Goal: Transaction & Acquisition: Subscribe to service/newsletter

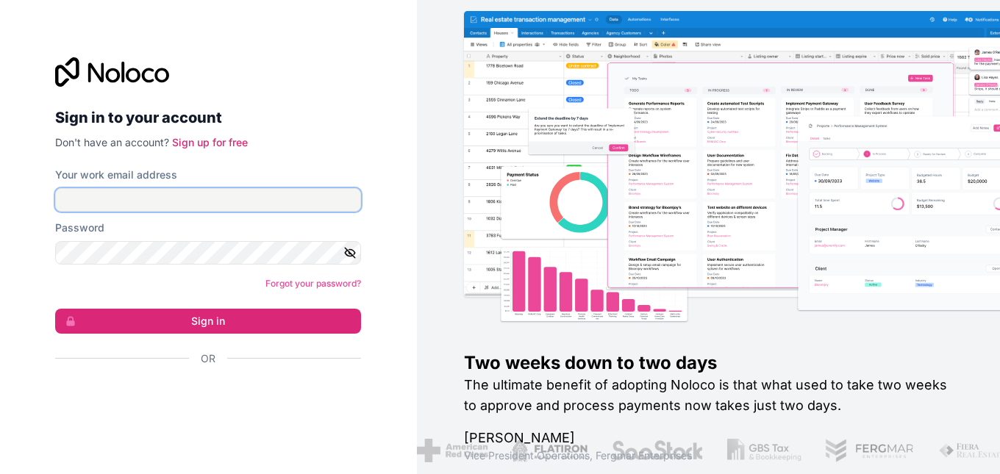
click at [190, 202] on input "Your work email address" at bounding box center [208, 200] width 306 height 24
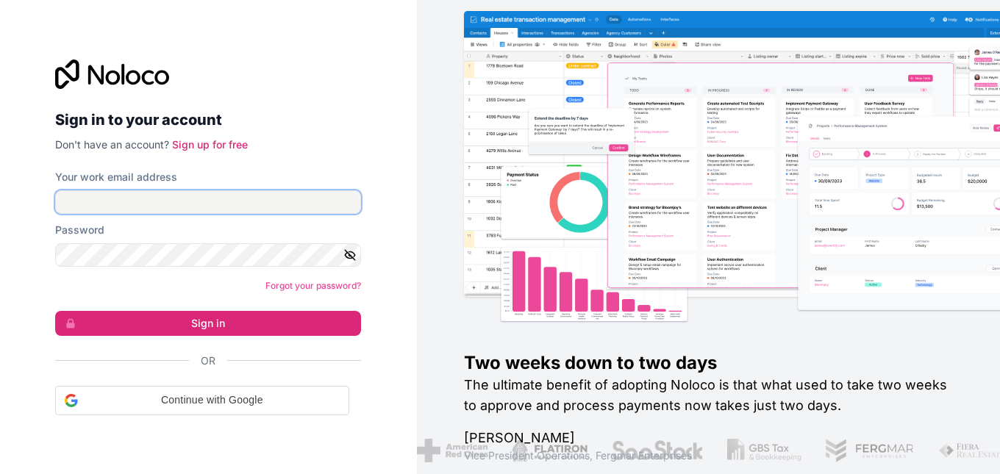
type input "[EMAIL_ADDRESS][DOMAIN_NAME]"
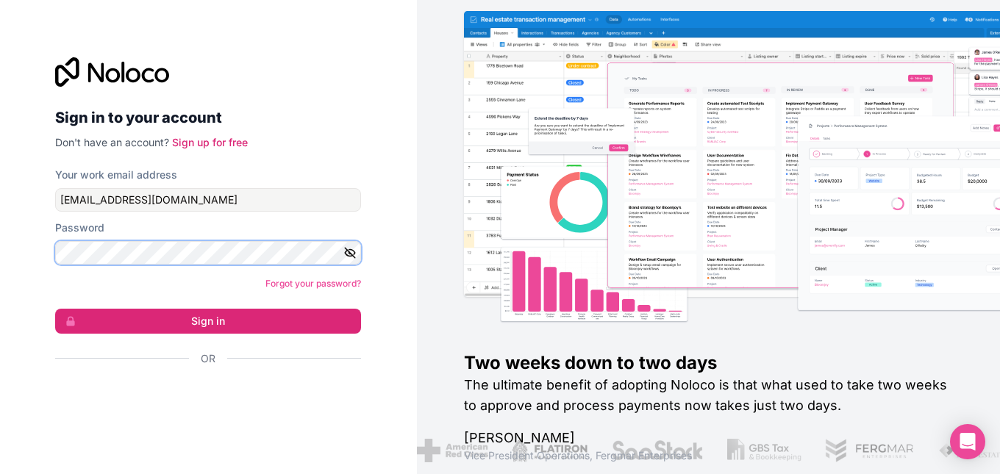
click at [55, 309] on button "Sign in" at bounding box center [208, 321] width 306 height 25
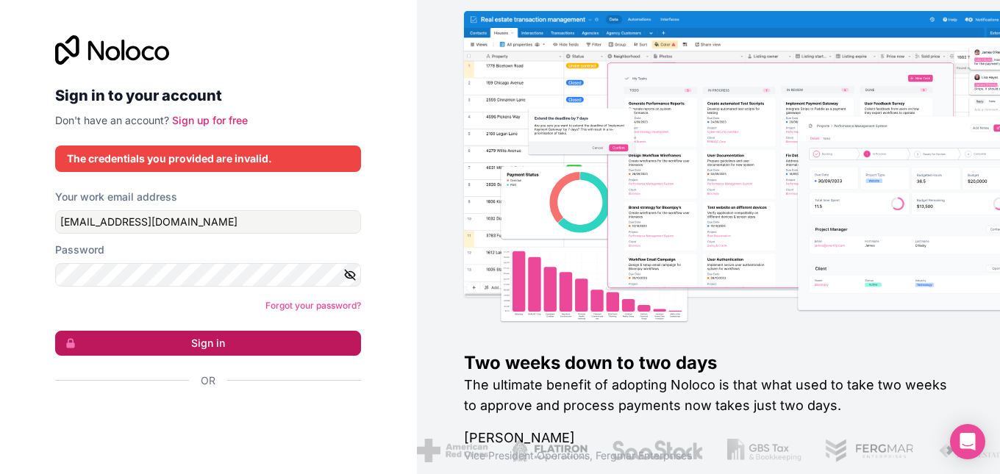
click at [201, 351] on button "Sign in" at bounding box center [208, 343] width 306 height 25
click at [203, 351] on button "Sign in" at bounding box center [208, 343] width 306 height 25
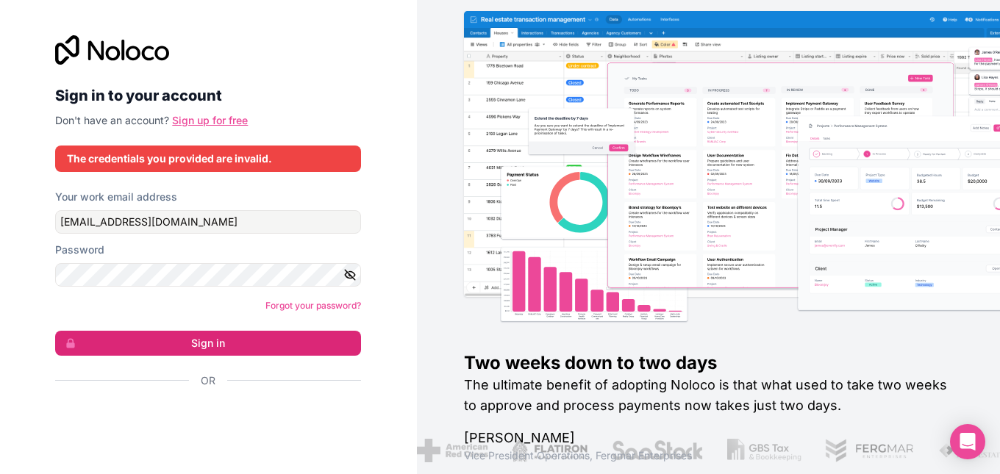
click at [212, 120] on link "Sign up for free" at bounding box center [210, 120] width 76 height 12
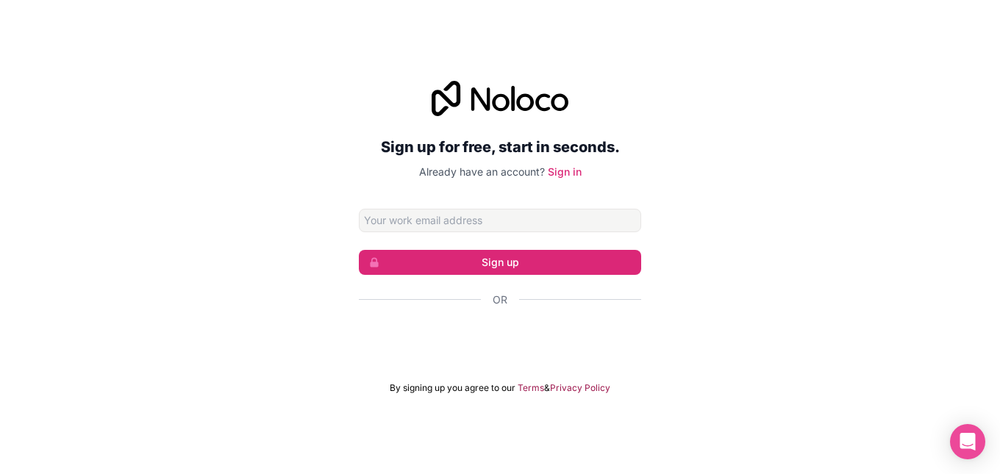
click at [418, 223] on input "Email address" at bounding box center [500, 221] width 282 height 24
type input "[EMAIL_ADDRESS][DOMAIN_NAME]"
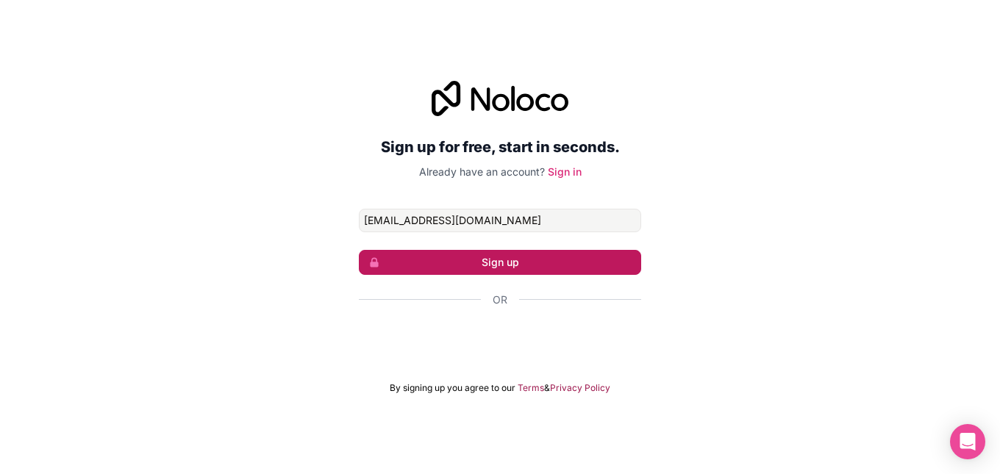
click at [465, 268] on button "Sign up" at bounding box center [500, 262] width 282 height 25
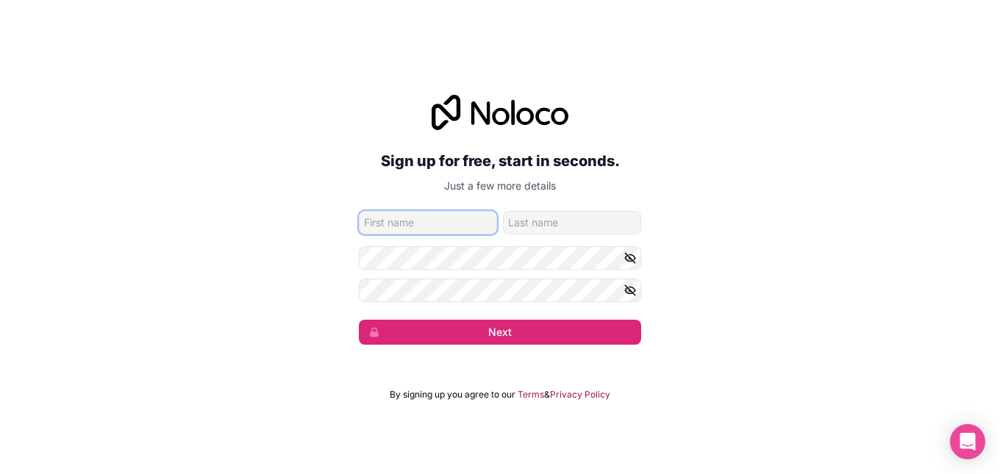
click at [429, 229] on input "given-name" at bounding box center [428, 223] width 138 height 24
type input "Typhis"
type input "[PERSON_NAME]"
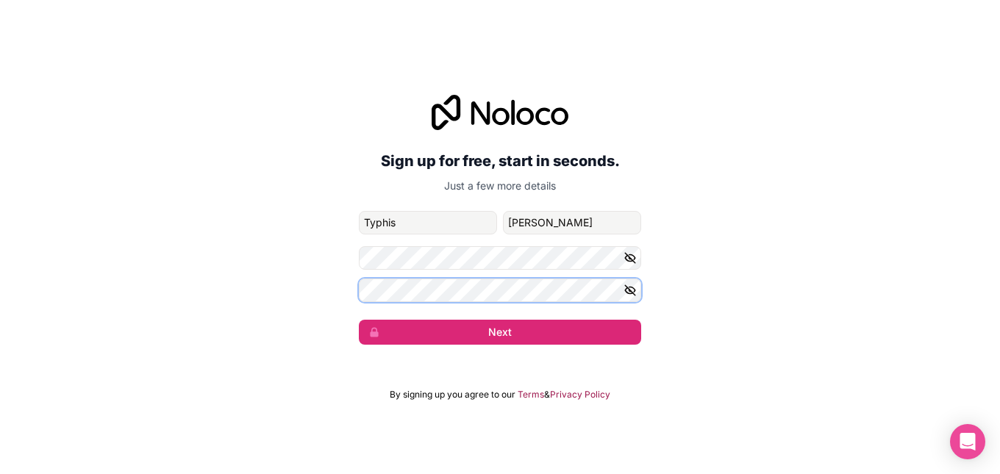
click at [319, 300] on div "Sign up for free, start in seconds. Just a few more details [EMAIL_ADDRESS][DOM…" at bounding box center [500, 219] width 1000 height 291
click at [359, 320] on button "Next" at bounding box center [500, 332] width 282 height 25
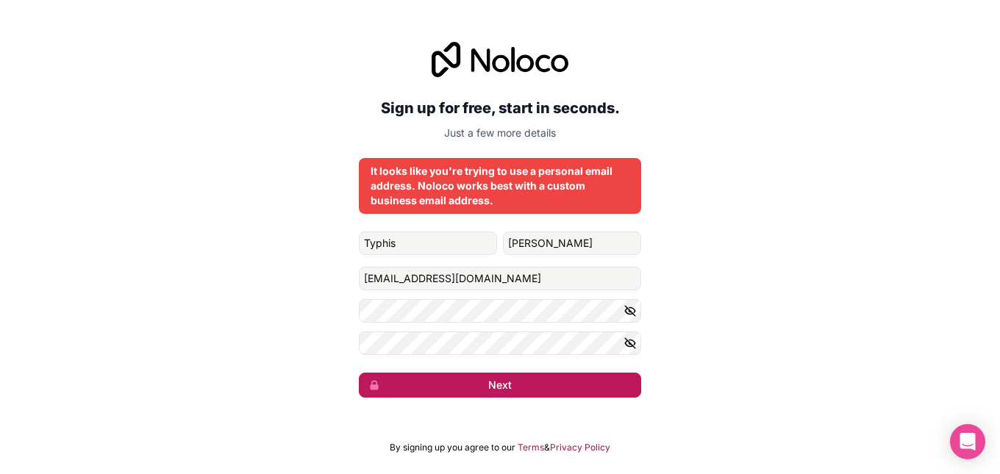
click at [505, 393] on button "Next" at bounding box center [500, 385] width 282 height 25
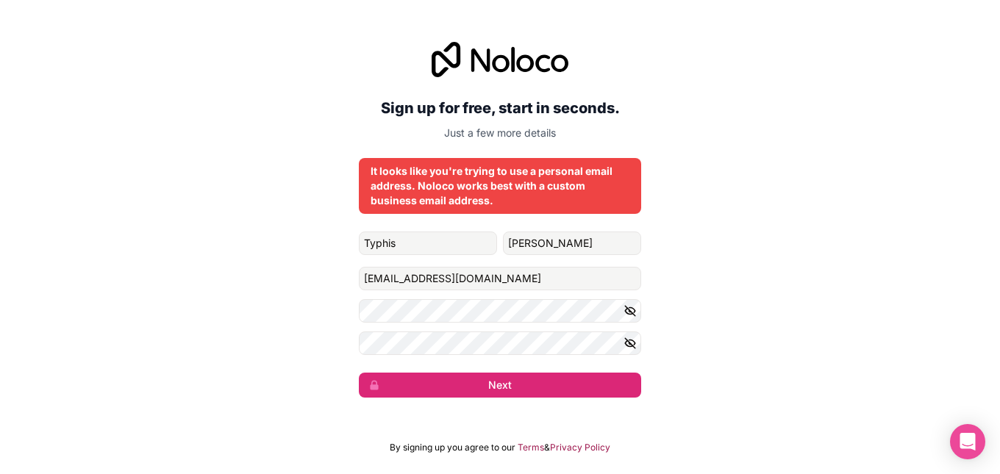
click at [632, 311] on icon "button" at bounding box center [629, 310] width 13 height 13
click at [629, 341] on icon "button" at bounding box center [629, 343] width 13 height 13
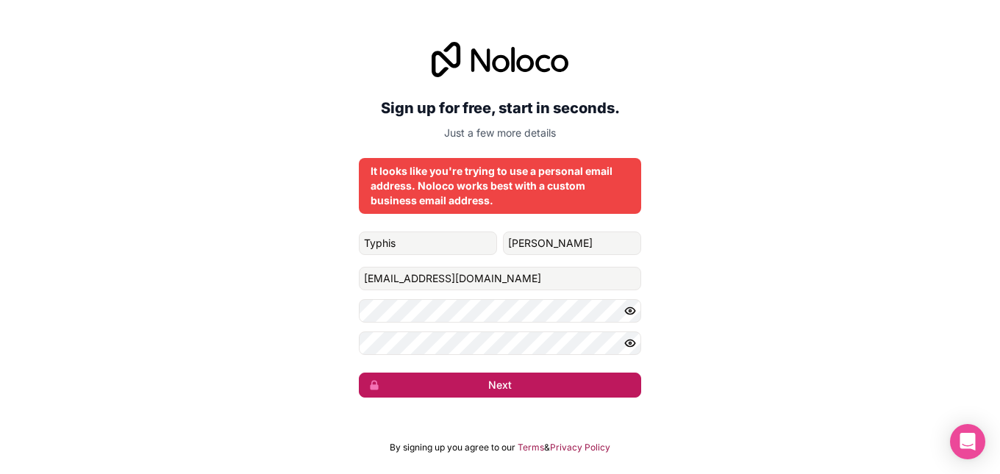
click at [510, 384] on button "Next" at bounding box center [500, 385] width 282 height 25
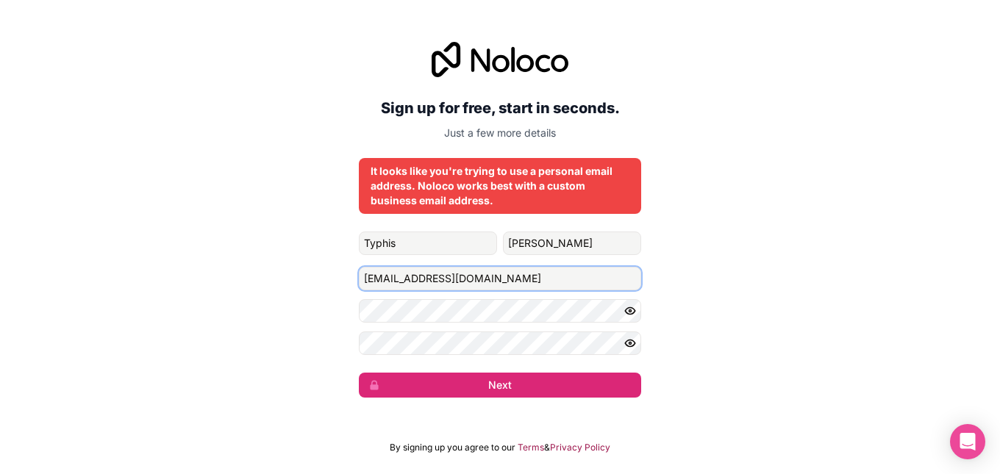
drag, startPoint x: 504, startPoint y: 282, endPoint x: 349, endPoint y: 307, distance: 156.4
click at [349, 307] on div "Sign up for free, start in seconds. Just a few more details It looks like you'r…" at bounding box center [500, 219] width 1000 height 397
click at [359, 373] on button "Next" at bounding box center [500, 385] width 282 height 25
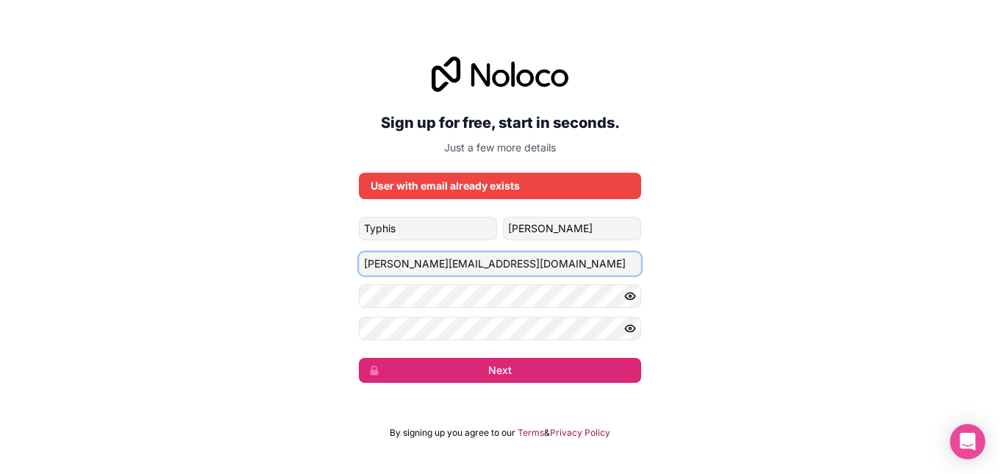
drag, startPoint x: 382, startPoint y: 265, endPoint x: 358, endPoint y: 265, distance: 23.5
click at [358, 265] on div "Sign up for free, start in seconds. Just a few more details User with email alr…" at bounding box center [500, 220] width 1000 height 368
type input "[EMAIL_ADDRESS][DOMAIN_NAME]"
click at [479, 384] on div "Sign up for free, start in seconds. Just a few more details User with email alr…" at bounding box center [500, 220] width 1000 height 368
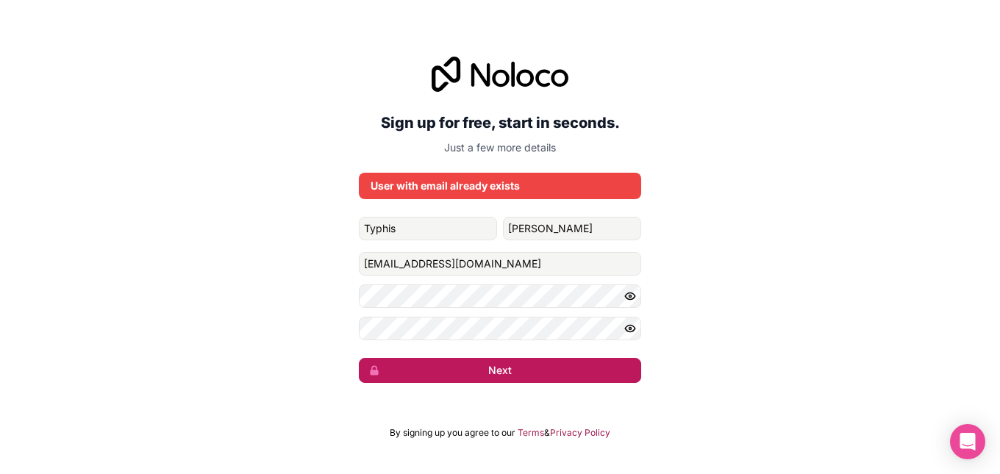
click at [483, 373] on button "Next" at bounding box center [500, 370] width 282 height 25
